Goal: Task Accomplishment & Management: Use online tool/utility

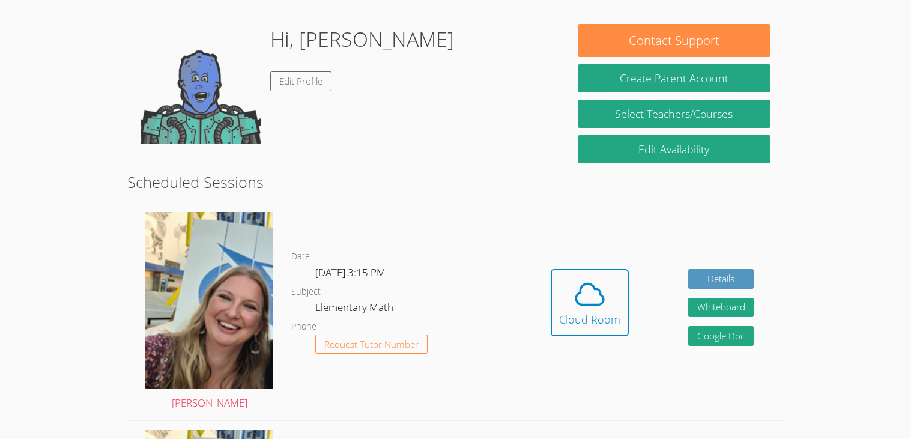
scroll to position [119, 0]
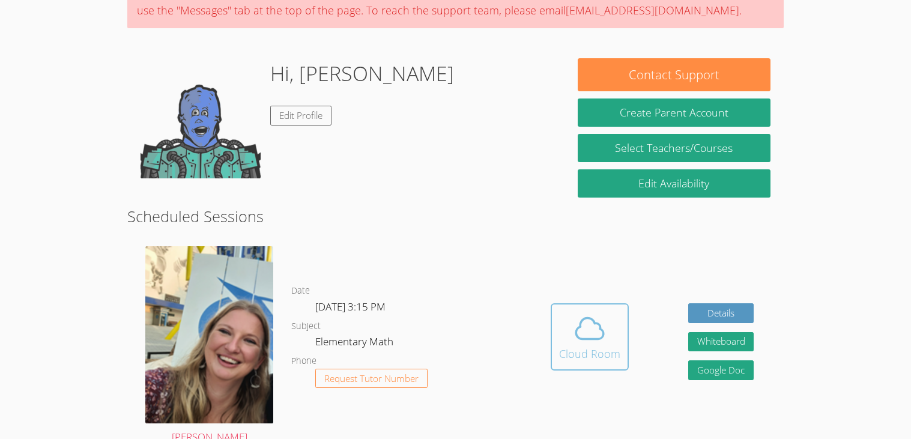
click at [598, 326] on icon at bounding box center [590, 328] width 28 height 21
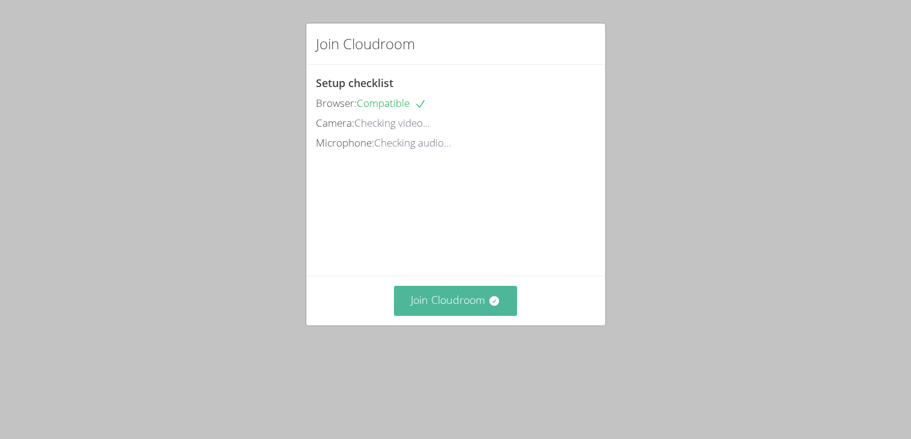
click at [441, 312] on button "Join Cloudroom" at bounding box center [455, 300] width 123 height 29
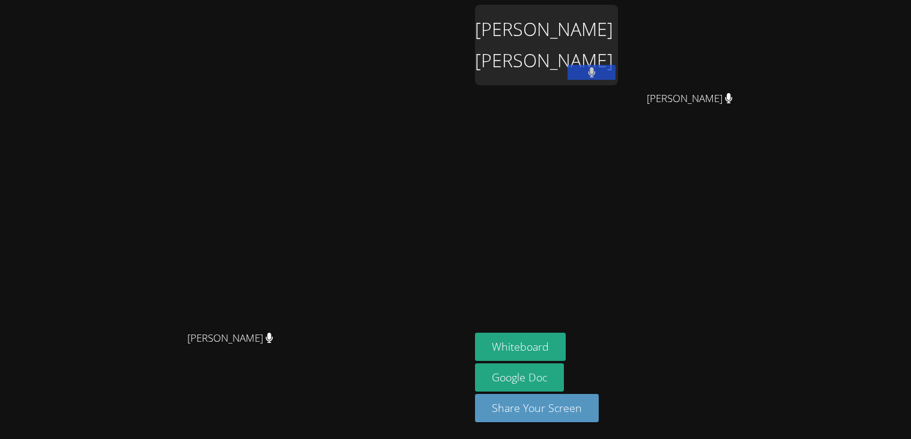
click at [325, 79] on video at bounding box center [235, 195] width 180 height 259
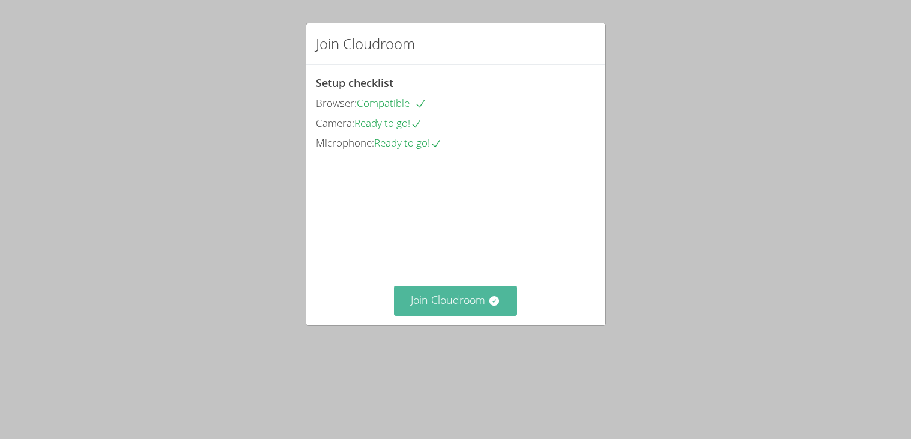
click at [451, 315] on button "Join Cloudroom" at bounding box center [455, 300] width 123 height 29
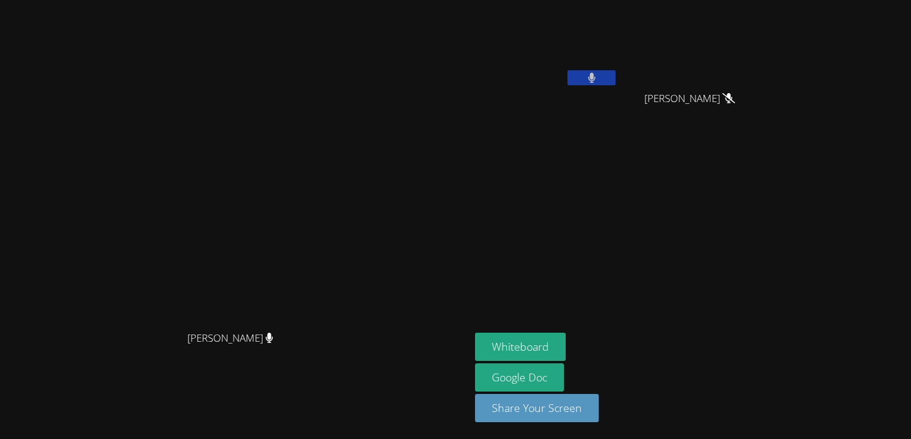
click at [595, 79] on icon at bounding box center [592, 78] width 8 height 10
click at [598, 79] on icon at bounding box center [591, 78] width 13 height 10
click at [325, 162] on video at bounding box center [235, 195] width 180 height 259
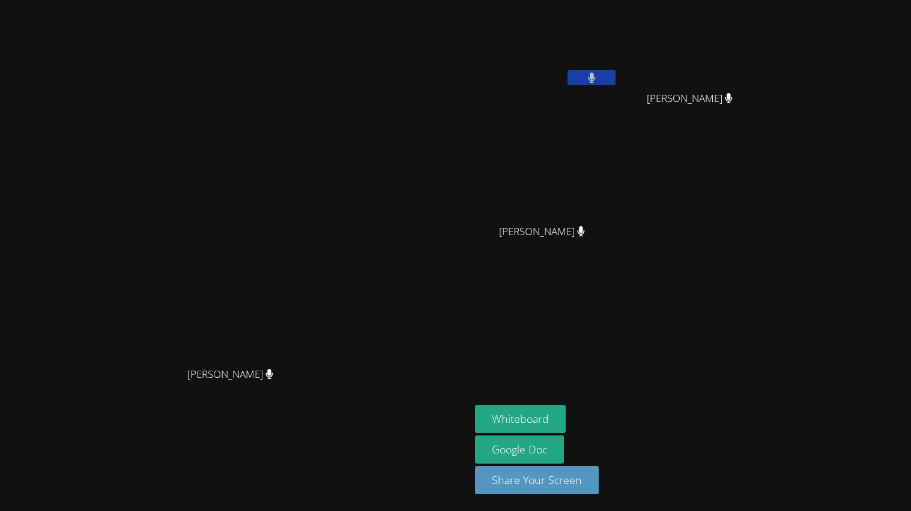
click at [618, 197] on video at bounding box center [546, 178] width 143 height 80
click at [325, 333] on video at bounding box center [235, 231] width 180 height 259
click at [325, 170] on video at bounding box center [235, 231] width 180 height 259
click at [565, 420] on button "Whiteboard" at bounding box center [520, 419] width 91 height 28
click at [366, 12] on div "[PERSON_NAME]" at bounding box center [235, 256] width 460 height 502
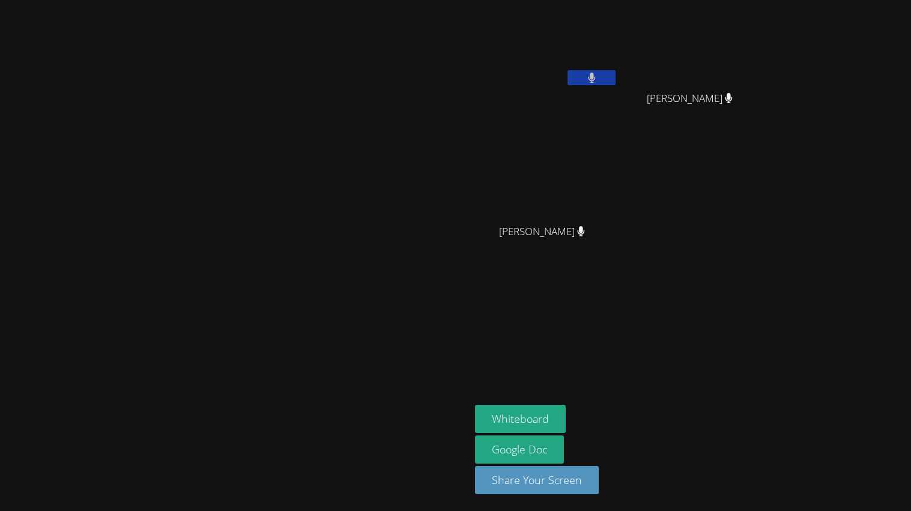
click at [325, 194] on video at bounding box center [235, 231] width 180 height 259
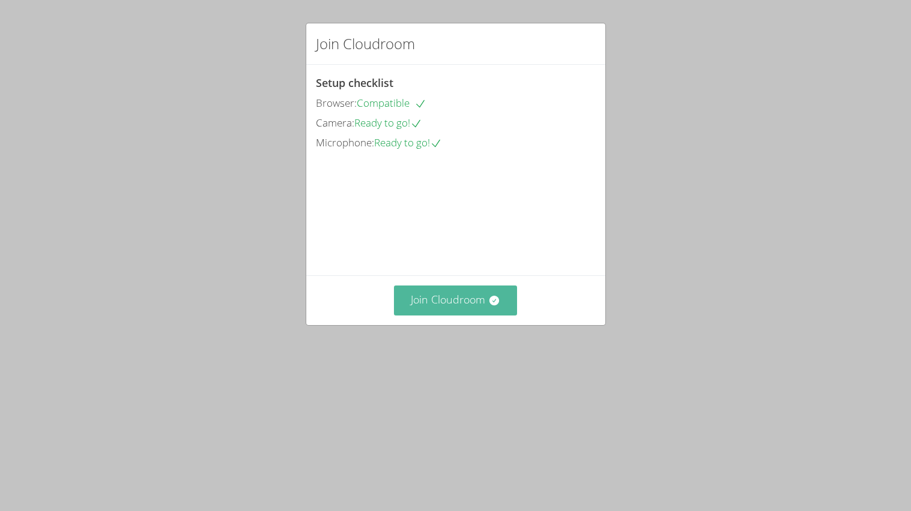
click at [465, 315] on button "Join Cloudroom" at bounding box center [455, 300] width 123 height 29
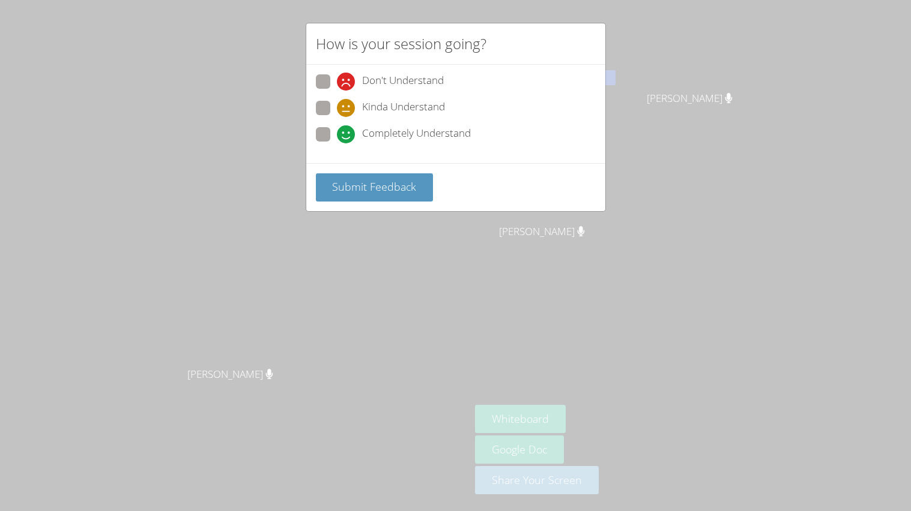
click at [337, 143] on span at bounding box center [337, 143] width 0 height 0
click at [337, 130] on input "Completely Understand" at bounding box center [342, 132] width 10 height 10
radio input "true"
click at [365, 175] on button "Submit Feedback" at bounding box center [375, 187] width 118 height 28
